Goal: Task Accomplishment & Management: Use online tool/utility

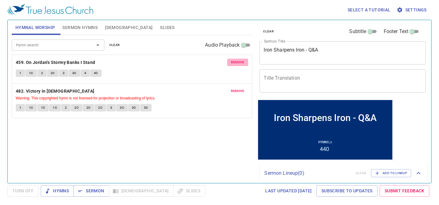
click at [233, 60] on span "remove" at bounding box center [238, 63] width 14 height 6
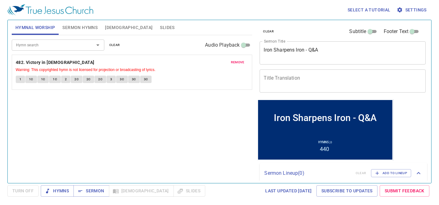
click at [234, 64] on span "remove" at bounding box center [238, 63] width 14 height 6
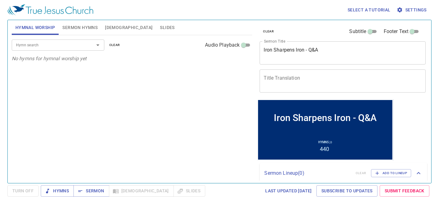
click at [84, 28] on span "Sermon Hymns" at bounding box center [79, 28] width 35 height 8
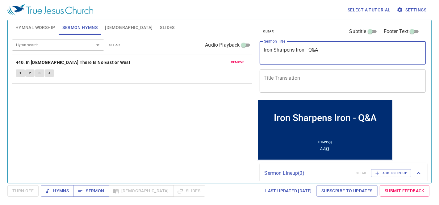
drag, startPoint x: 337, startPoint y: 58, endPoint x: 251, endPoint y: 52, distance: 86.4
click at [251, 52] on div "Hymnal Worship Sermon Hymns Bible Slides Hymn search Hymn search clear Audio Pl…" at bounding box center [219, 99] width 421 height 163
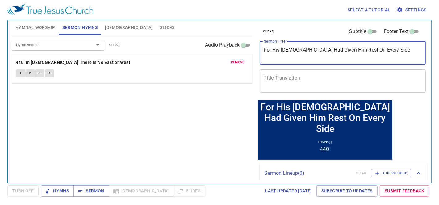
click at [377, 47] on textarea "For His [DEMOGRAPHIC_DATA] Had Given Him Rest On Every Side" at bounding box center [343, 53] width 158 height 12
drag, startPoint x: 370, startPoint y: 52, endPoint x: 256, endPoint y: 52, distance: 113.9
click at [256, 52] on div "clear Subtitle Footer Text Sermon Title For His God Had Given Him Rest On Every…" at bounding box center [342, 99] width 175 height 163
type textarea "For His [DEMOGRAPHIC_DATA] Had Given Him Rest On Every Side"
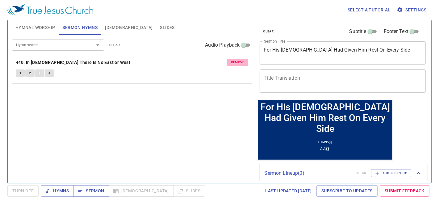
click at [237, 61] on span "remove" at bounding box center [238, 63] width 14 height 6
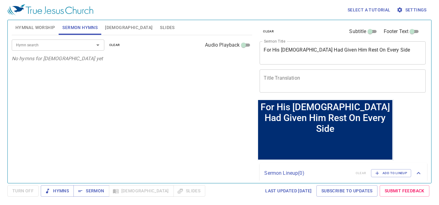
click at [54, 49] on div "Hymn search" at bounding box center [58, 45] width 93 height 11
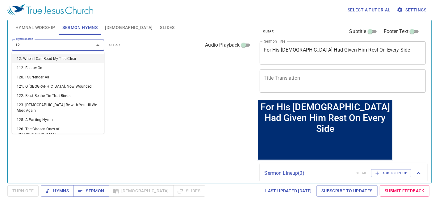
type input "129"
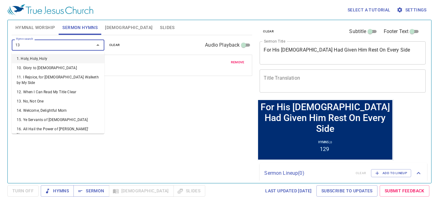
type input "131"
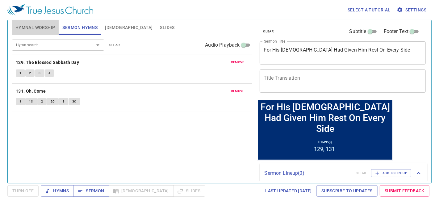
click at [40, 27] on span "Hymnal Worship" at bounding box center [35, 28] width 40 height 8
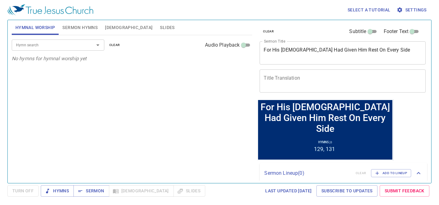
click at [40, 49] on div "Hymn search" at bounding box center [58, 45] width 93 height 11
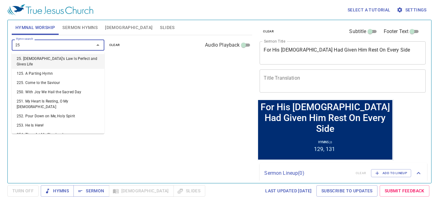
type input "251"
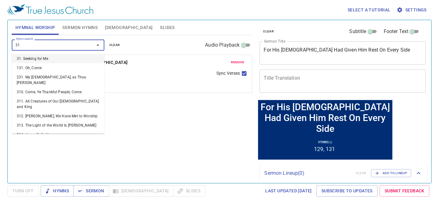
type input "318"
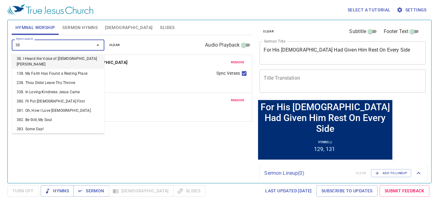
type input "382"
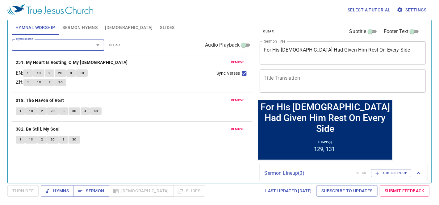
click at [49, 47] on input "Hymn search" at bounding box center [49, 44] width 71 height 7
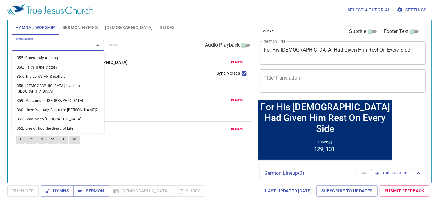
scroll to position [3488, 0]
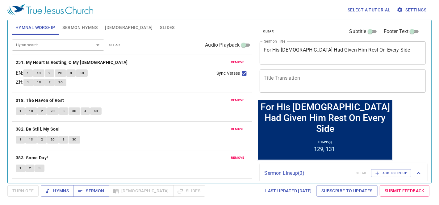
click at [160, 30] on span "Slides" at bounding box center [167, 28] width 15 height 8
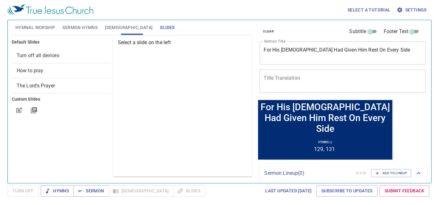
click at [46, 57] on span "Turn off all devices" at bounding box center [38, 55] width 43 height 6
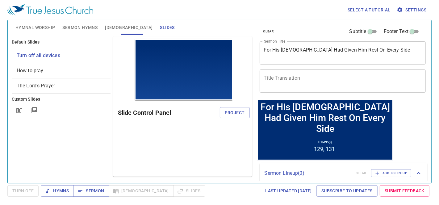
scroll to position [0, 0]
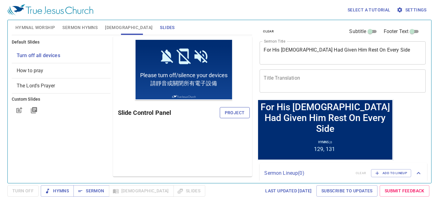
click at [244, 117] on button "Project" at bounding box center [235, 112] width 30 height 11
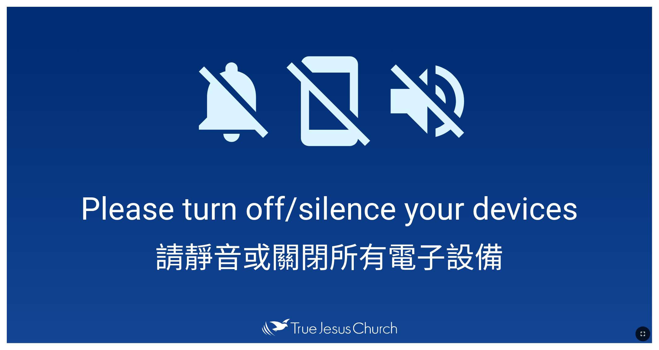
click at [434, 222] on icon "button" at bounding box center [642, 333] width 7 height 7
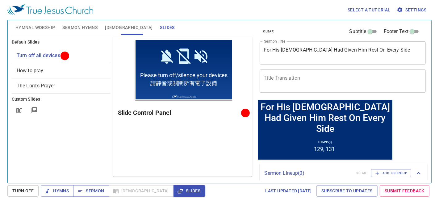
drag, startPoint x: 46, startPoint y: 26, endPoint x: 41, endPoint y: 35, distance: 9.9
click at [46, 26] on span "Hymnal Worship" at bounding box center [35, 28] width 40 height 8
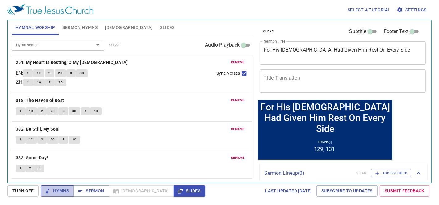
click at [64, 189] on span "Hymns" at bounding box center [57, 191] width 23 height 8
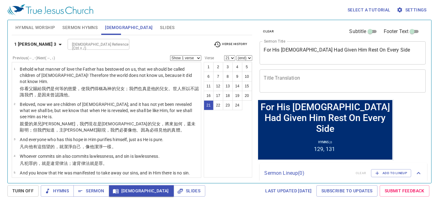
select select "22"
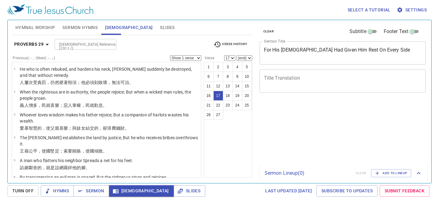
select select "17"
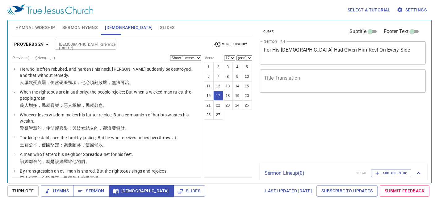
select select "17"
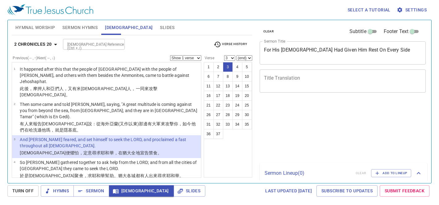
select select "3"
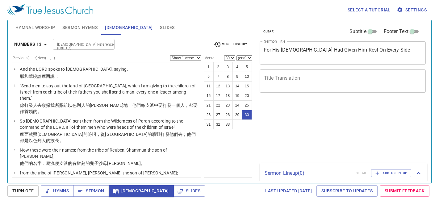
select select "30"
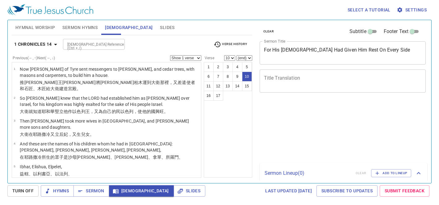
select select "10"
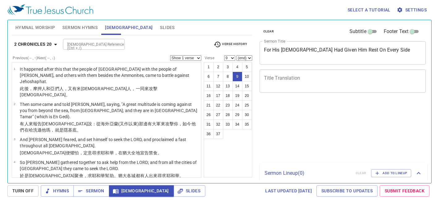
select select "9"
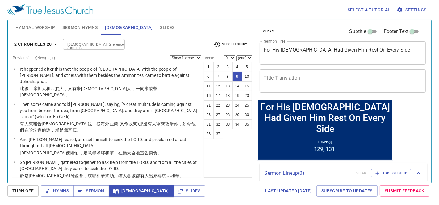
scroll to position [157, 0]
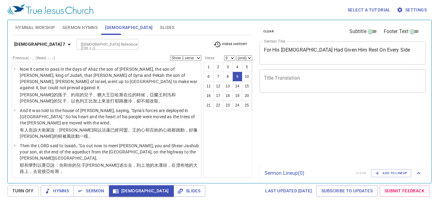
select select "9"
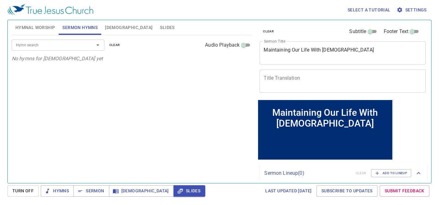
click at [49, 44] on input "Hymn search" at bounding box center [49, 44] width 71 height 7
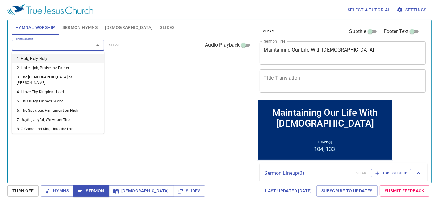
click at [70, 44] on input "39" at bounding box center [49, 44] width 71 height 7
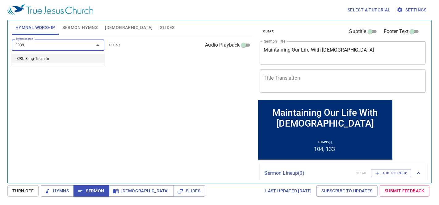
type input "393"
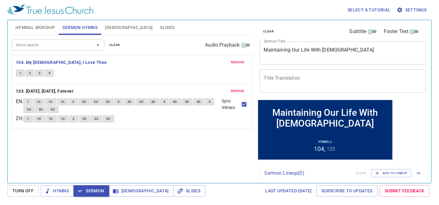
click at [21, 73] on button "1" at bounding box center [20, 72] width 9 height 7
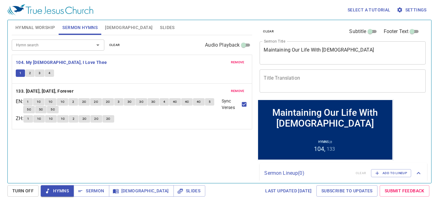
click at [20, 72] on span "1" at bounding box center [20, 73] width 2 height 6
